Goal: Task Accomplishment & Management: Use online tool/utility

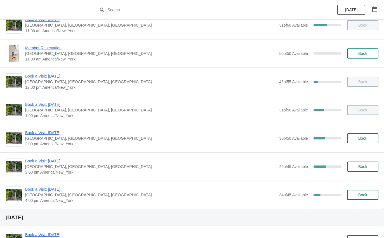
scroll to position [39, 0]
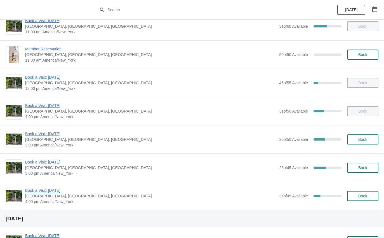
click at [59, 160] on span "Book a Visit: [DATE]" at bounding box center [150, 162] width 251 height 6
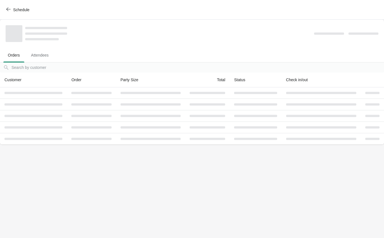
scroll to position [0, 0]
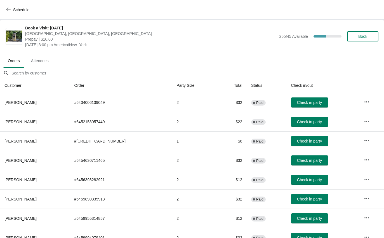
click at [309, 199] on span "Check in party" at bounding box center [309, 199] width 25 height 4
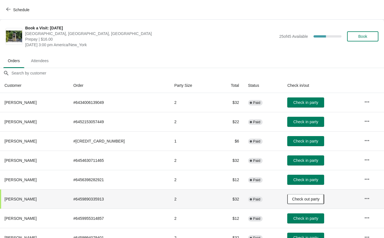
click at [10, 10] on icon "button" at bounding box center [8, 9] width 4 height 4
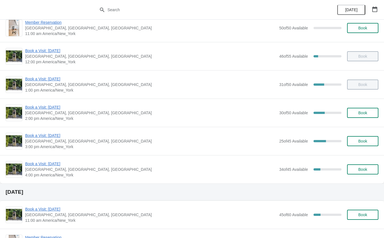
scroll to position [67, 0]
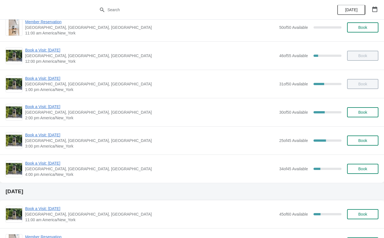
click at [57, 135] on span "Book a Visit: [DATE]" at bounding box center [150, 135] width 251 height 6
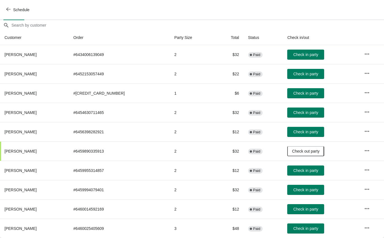
scroll to position [48, 0]
click at [309, 190] on span "Check in party" at bounding box center [306, 190] width 25 height 4
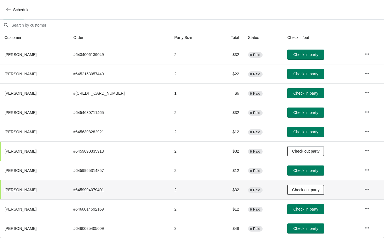
click at [10, 13] on button "Schedule" at bounding box center [18, 10] width 31 height 10
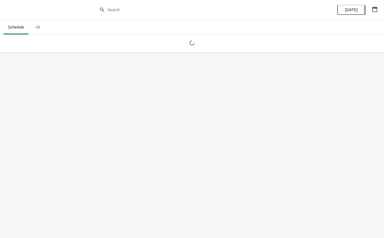
scroll to position [0, 0]
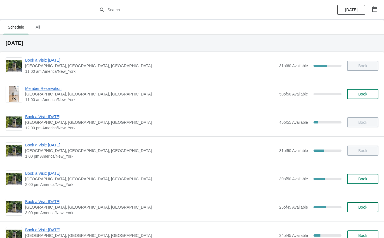
click at [57, 195] on div "Book a Visit: [DATE][GEOGRAPHIC_DATA], [STREET_ADDRESS] 3:00 pm [GEOGRAPHIC_DAT…" at bounding box center [192, 207] width 384 height 28
click at [40, 200] on span "Book a Visit: [DATE]" at bounding box center [150, 202] width 251 height 6
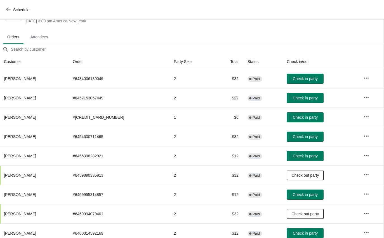
scroll to position [25, 0]
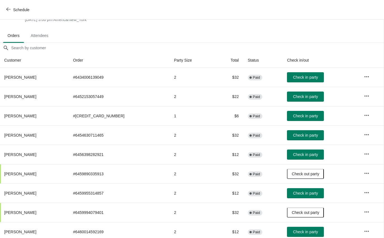
click at [303, 193] on span "Check in party" at bounding box center [305, 193] width 25 height 4
